Goal: Information Seeking & Learning: Learn about a topic

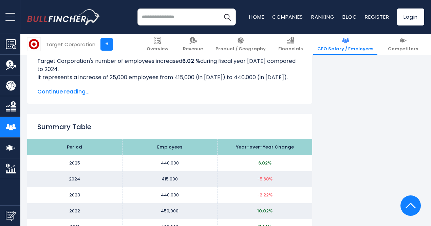
click at [29, 43] on img at bounding box center [33, 44] width 13 height 13
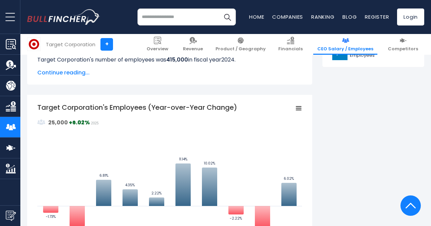
scroll to position [405, 0]
click at [172, 45] on link "Overview" at bounding box center [158, 44] width 30 height 21
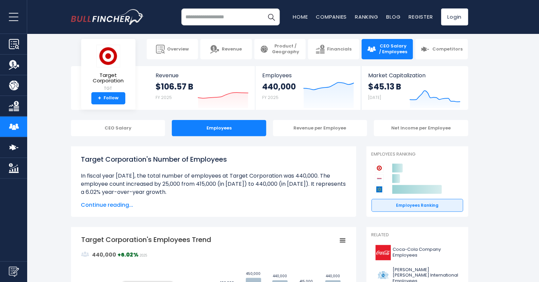
scroll to position [0, 0]
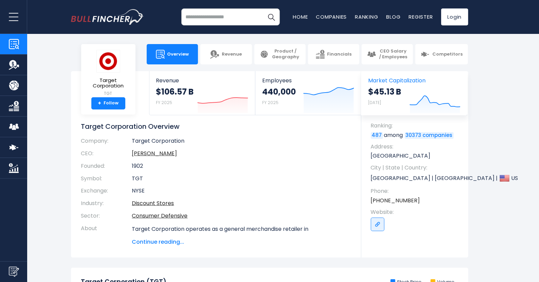
click at [413, 97] on icon "Created with Highcharts 12.1.2" at bounding box center [434, 99] width 51 height 29
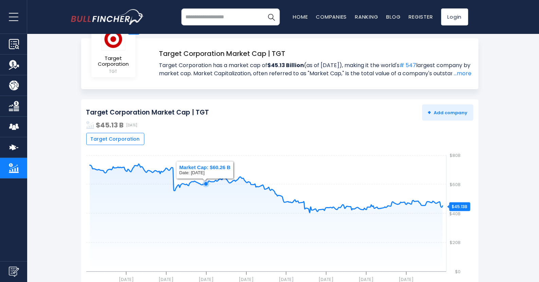
scroll to position [42, 0]
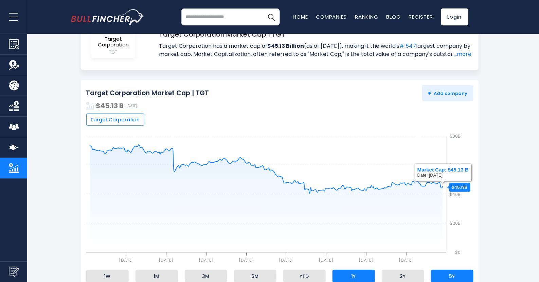
click at [451, 276] on li "5Y" at bounding box center [452, 276] width 42 height 13
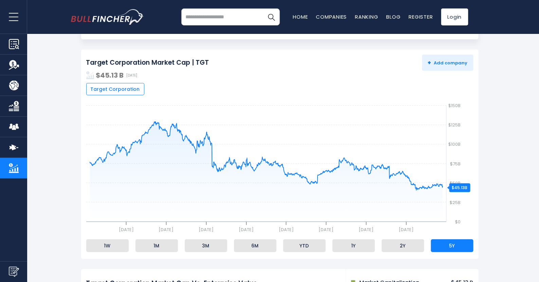
scroll to position [84, 0]
